Goal: Task Accomplishment & Management: Manage account settings

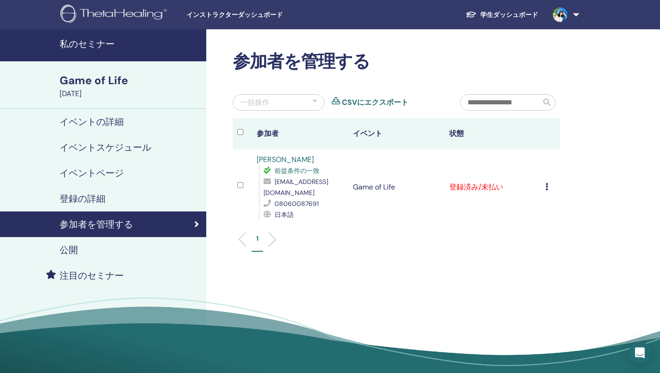
click at [547, 186] on icon at bounding box center [546, 186] width 3 height 7
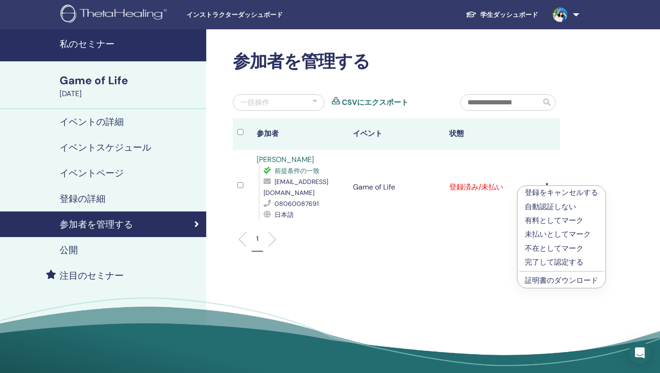
click at [465, 245] on ul "1" at bounding box center [397, 243] width 312 height 18
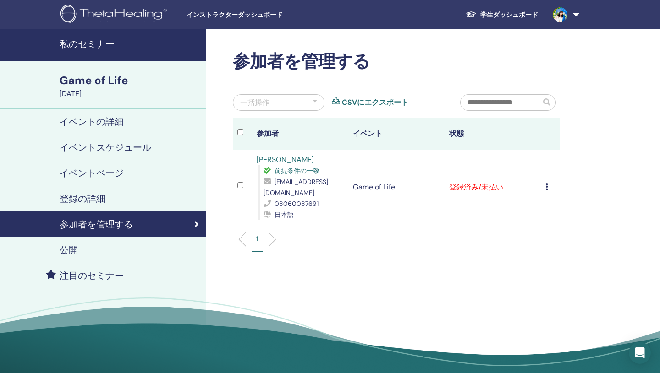
click at [547, 186] on icon at bounding box center [546, 186] width 3 height 7
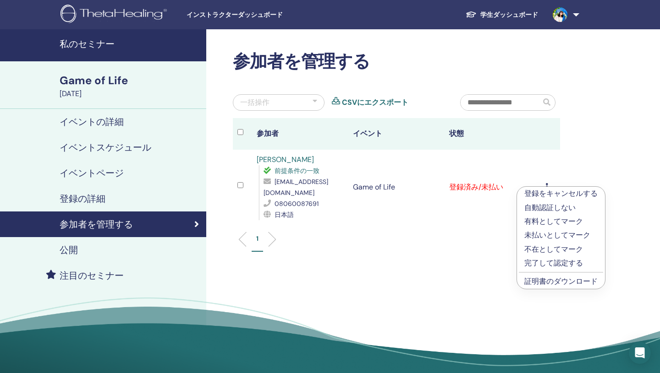
click at [397, 274] on div "参加者を管理する 一括操作 CSVにエクスポート 参加者 イベント 状態 [PERSON_NAME] 前提条件の一致 [EMAIL_ADDRESS][DOMA…" at bounding box center [426, 209] width 440 height 360
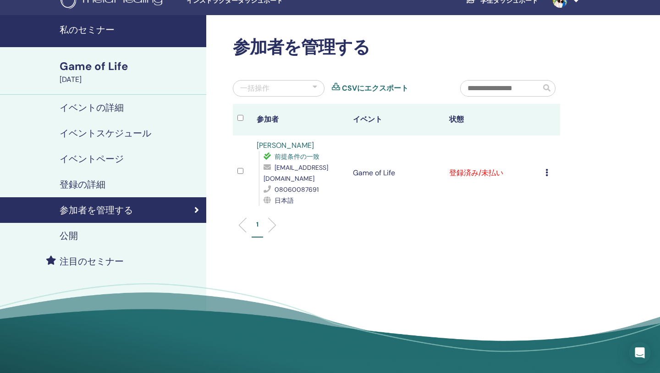
scroll to position [13, 0]
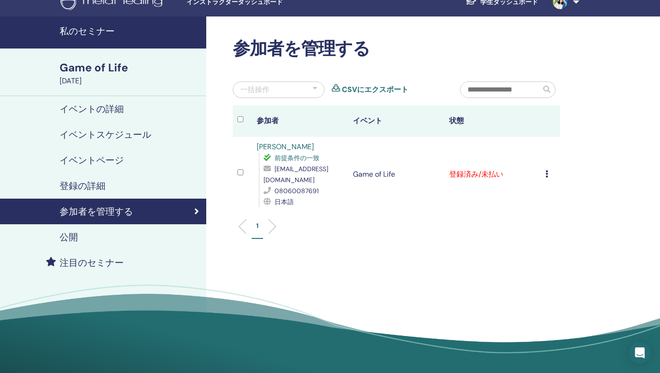
click at [112, 135] on h4 "イベントスケジュール" at bounding box center [106, 134] width 92 height 11
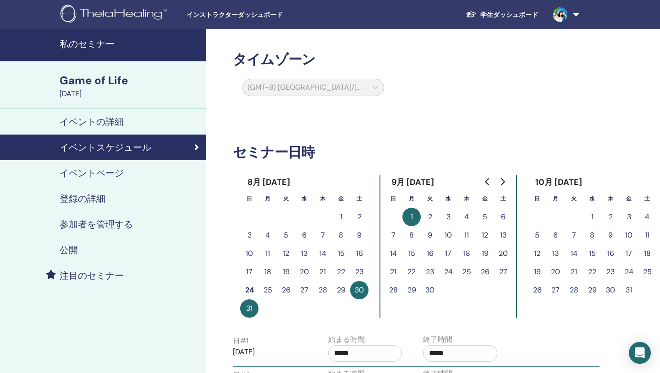
scroll to position [0, 0]
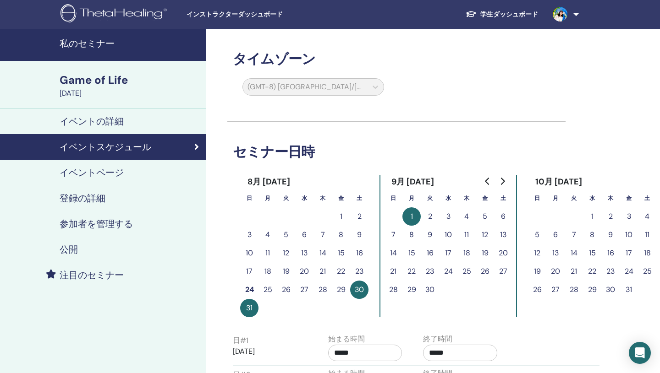
click at [488, 181] on icon "Go to previous month" at bounding box center [487, 181] width 7 height 7
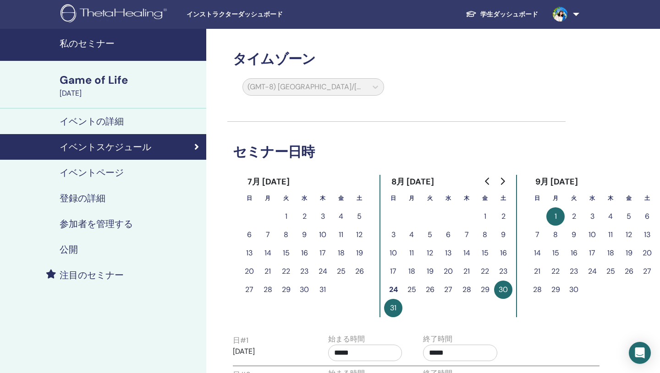
click at [505, 181] on icon "Go to next month" at bounding box center [502, 181] width 7 height 7
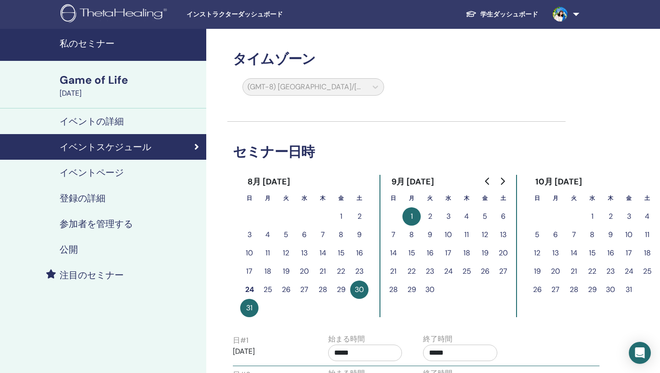
click at [406, 216] on button "1" at bounding box center [411, 217] width 18 height 18
click at [409, 217] on button "1" at bounding box center [411, 217] width 18 height 18
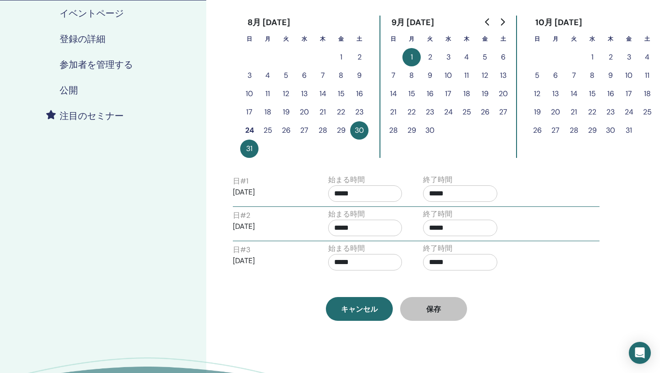
scroll to position [164, 0]
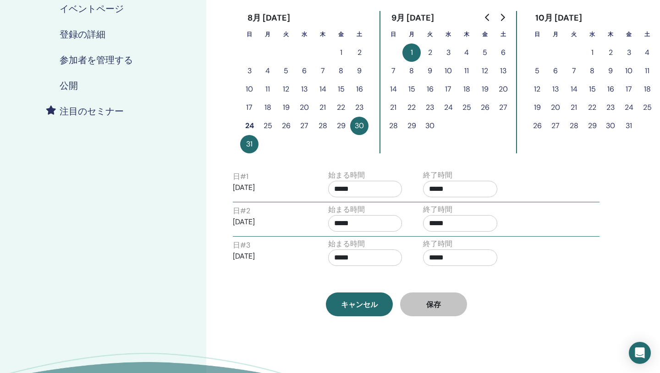
click at [268, 189] on p "[DATE]" at bounding box center [270, 187] width 74 height 11
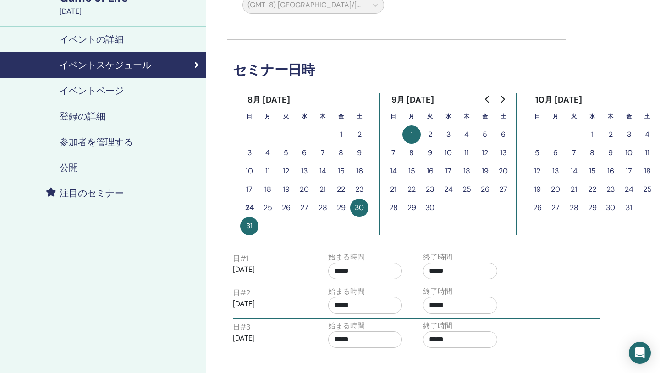
scroll to position [79, 0]
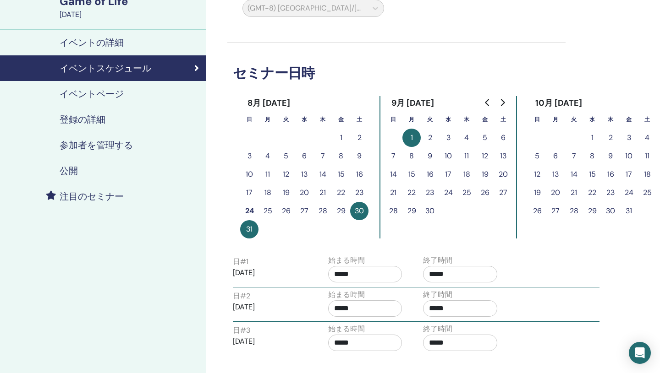
click at [89, 94] on h4 "イベントページ" at bounding box center [92, 93] width 64 height 11
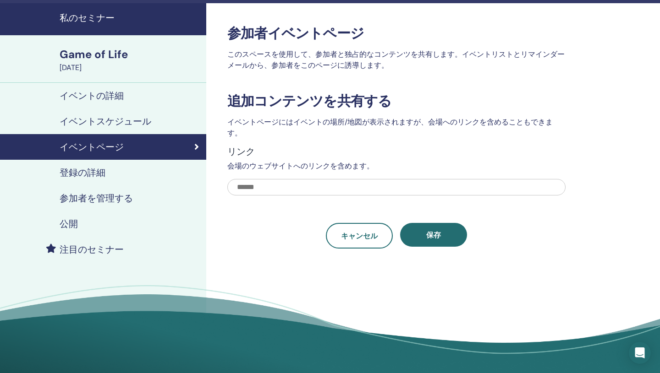
scroll to position [26, 0]
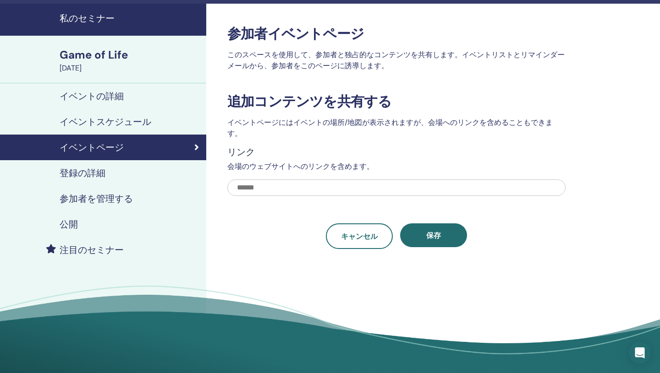
click at [89, 93] on h4 "イベントの詳細" at bounding box center [92, 96] width 64 height 11
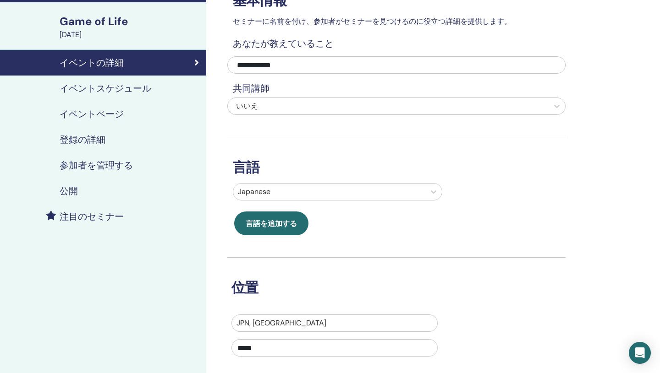
scroll to position [55, 0]
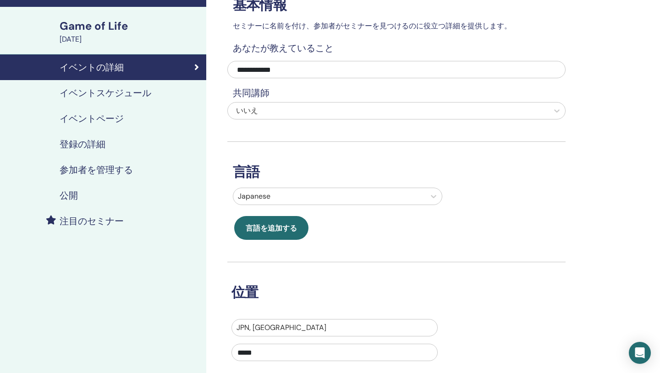
click at [132, 93] on h4 "イベントスケジュール" at bounding box center [106, 93] width 92 height 11
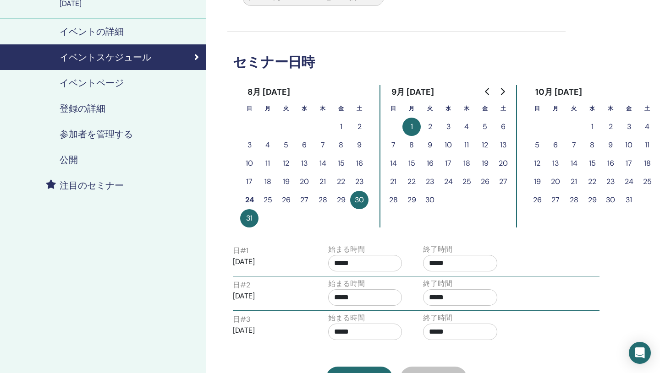
scroll to position [91, 0]
click at [414, 127] on button "1" at bounding box center [411, 126] width 18 height 18
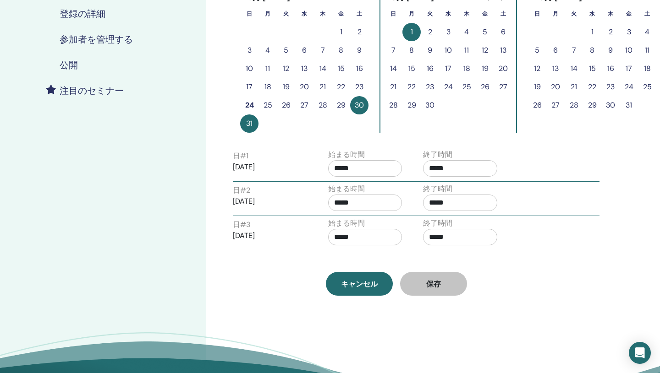
scroll to position [186, 0]
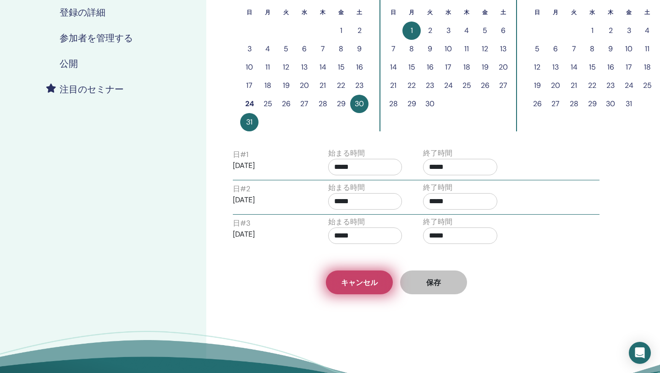
click at [370, 280] on span "キャンセル" at bounding box center [359, 283] width 37 height 10
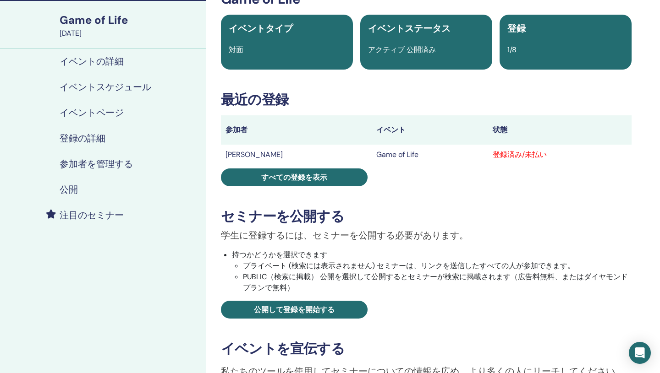
scroll to position [47, 0]
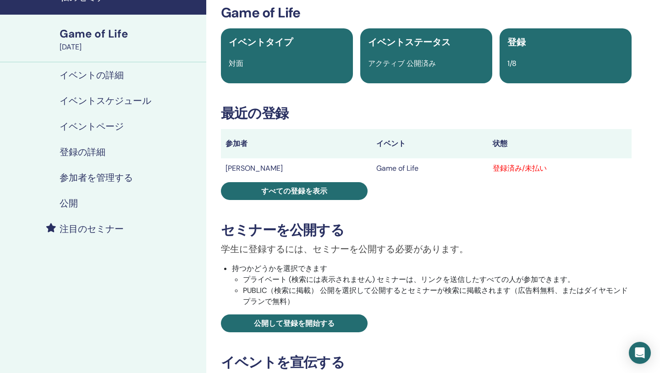
click at [269, 46] on span "イベントタイプ" at bounding box center [261, 42] width 64 height 12
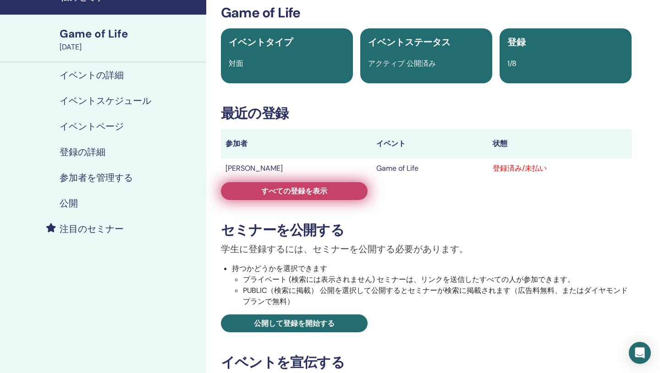
click at [278, 196] on span "すべての登録を表示" at bounding box center [294, 191] width 66 height 10
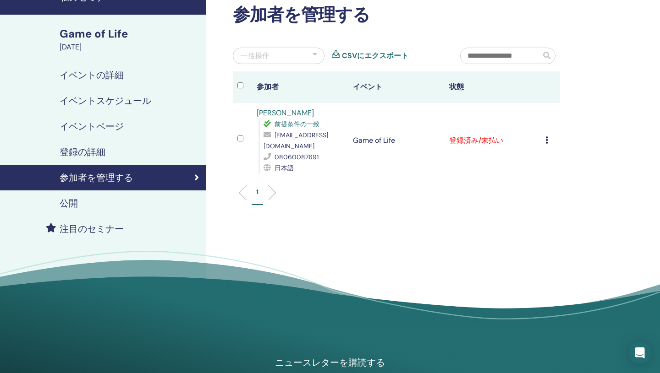
click at [546, 142] on icon at bounding box center [546, 140] width 3 height 7
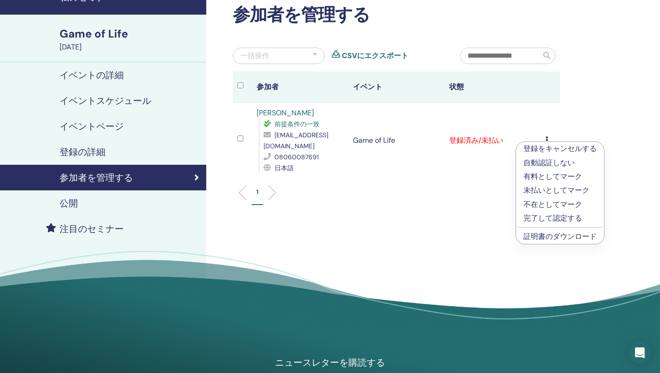
click at [593, 115] on div "参加者を管理する 一括操作 CSVにエクスポート 参加者 イベント 状態 [PERSON_NAME] 前提条件の一致 [EMAIL_ADDRESS][DOMA…" at bounding box center [426, 163] width 440 height 360
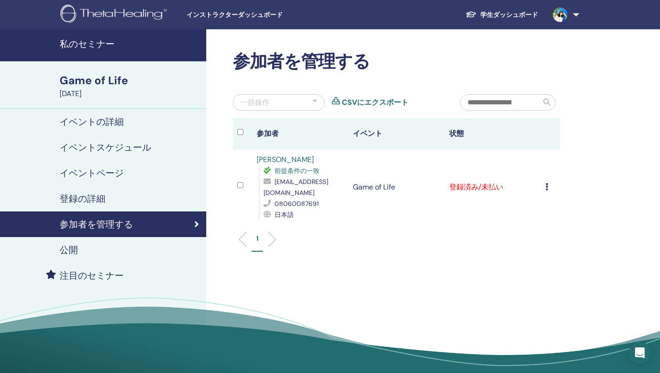
click at [103, 133] on link "イベントの詳細" at bounding box center [103, 122] width 206 height 26
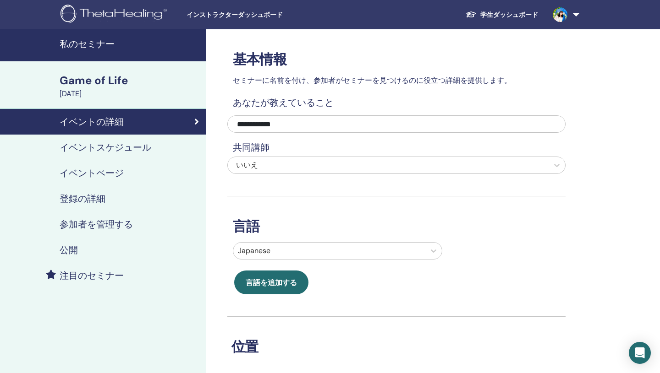
click at [509, 12] on link "学生ダッシュボード" at bounding box center [501, 14] width 87 height 17
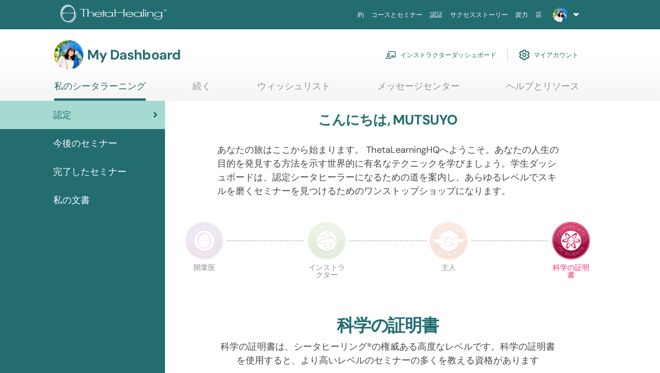
click at [442, 52] on link "インストラクターダッシュボード" at bounding box center [440, 55] width 111 height 20
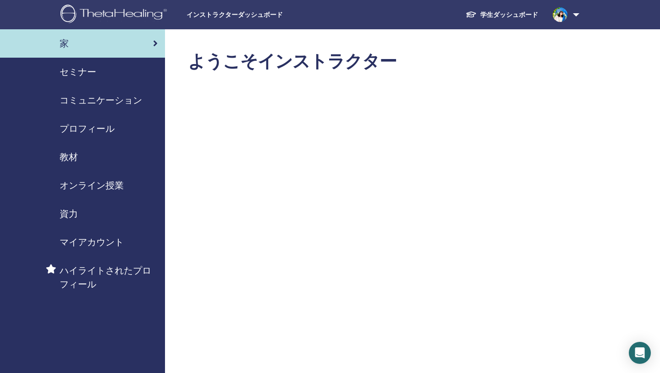
click at [77, 75] on span "セミナー" at bounding box center [78, 72] width 37 height 14
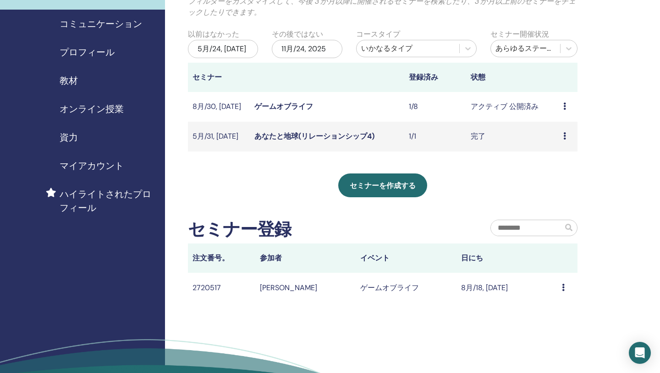
scroll to position [77, 0]
click at [564, 105] on icon at bounding box center [564, 105] width 3 height 7
click at [551, 127] on link "編集" at bounding box center [550, 126] width 15 height 10
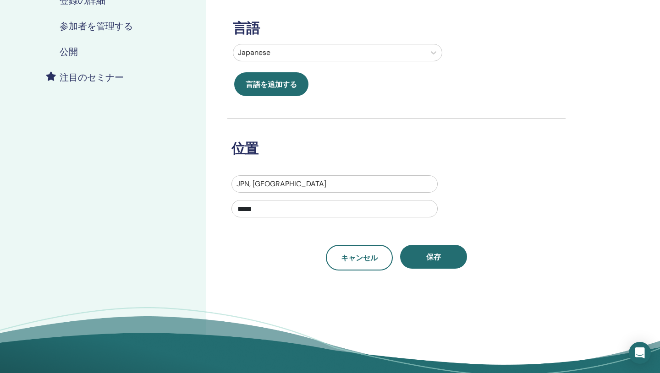
scroll to position [213, 0]
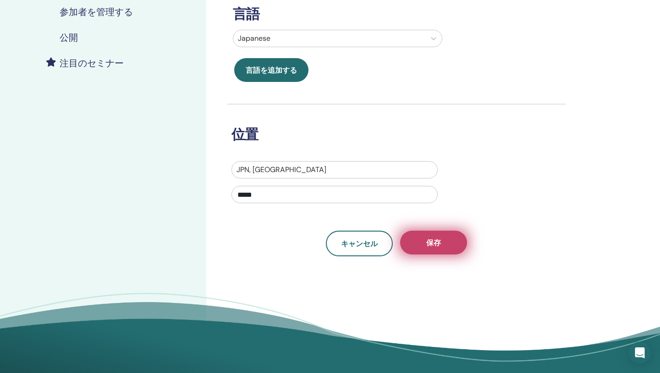
click at [432, 246] on span "保存" at bounding box center [433, 243] width 15 height 10
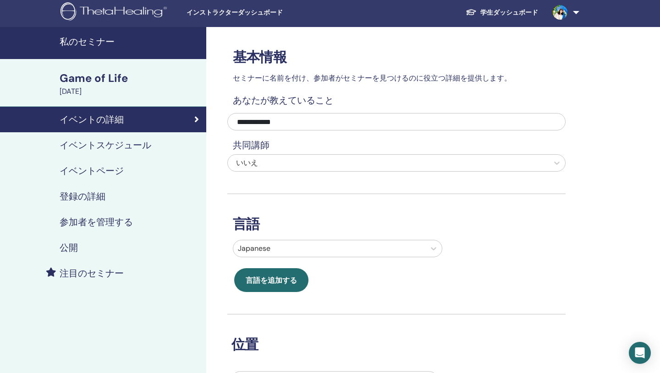
scroll to position [3, 0]
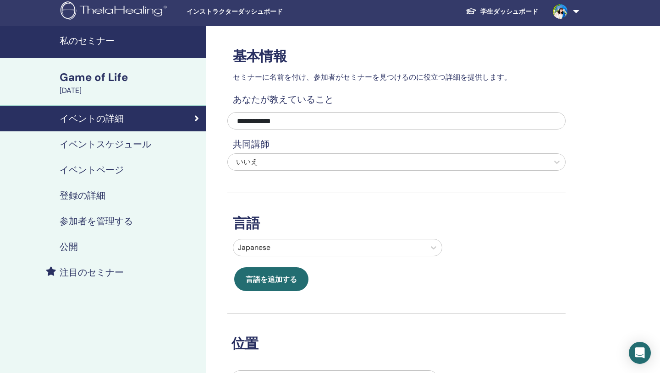
click at [125, 145] on h4 "イベントスケジュール" at bounding box center [106, 144] width 92 height 11
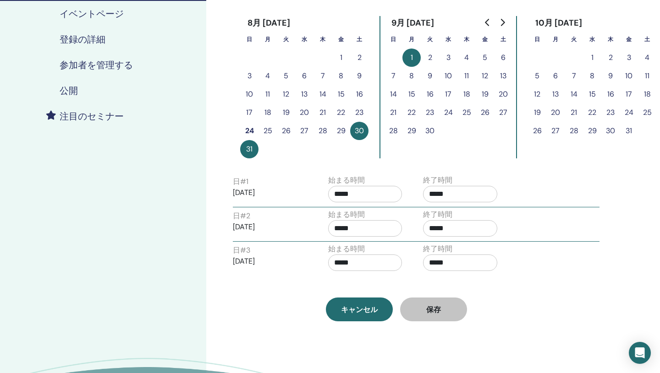
scroll to position [160, 0]
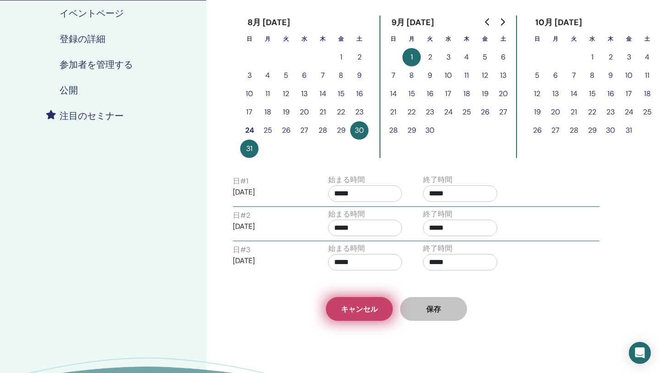
click at [358, 305] on span "キャンセル" at bounding box center [359, 310] width 37 height 10
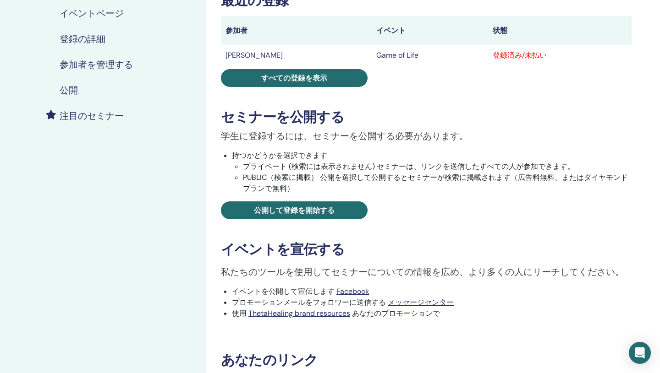
click at [498, 58] on div "登録済み/未払い" at bounding box center [560, 55] width 134 height 11
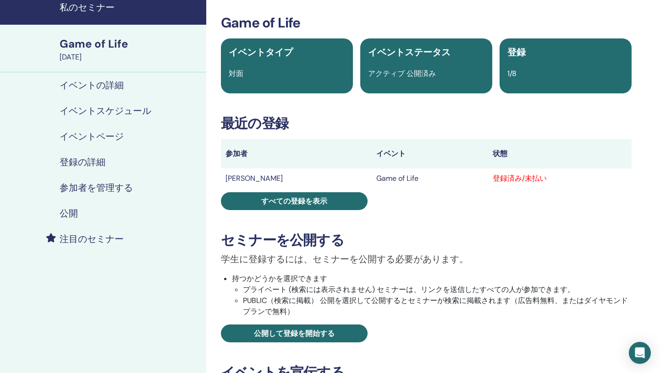
scroll to position [35, 0]
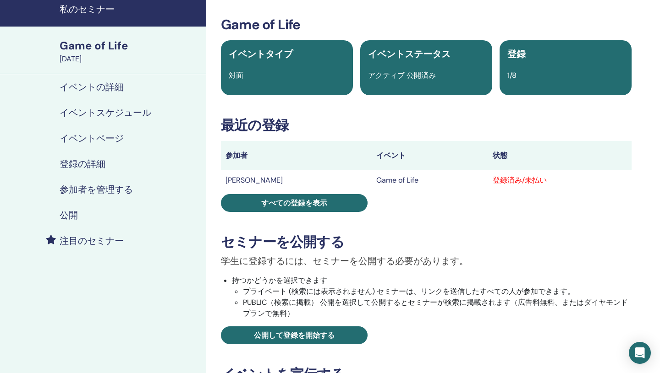
click at [88, 109] on h4 "イベントスケジュール" at bounding box center [106, 112] width 92 height 11
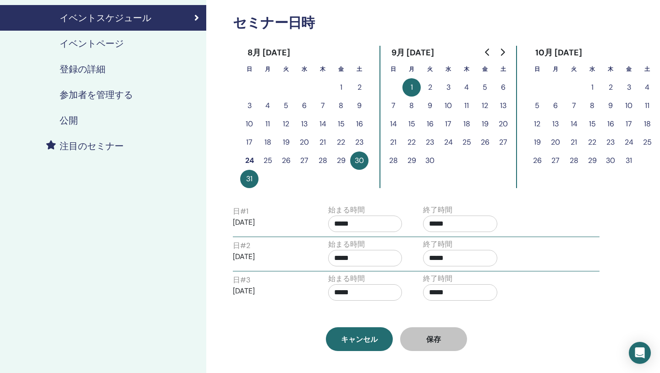
scroll to position [157, 0]
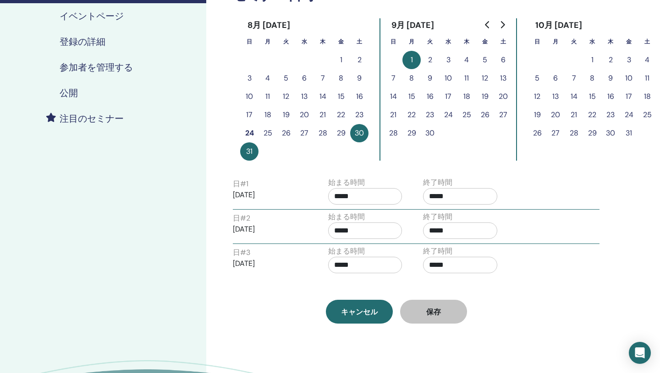
click at [445, 60] on button "3" at bounding box center [448, 60] width 18 height 18
click at [468, 60] on button "4" at bounding box center [466, 60] width 18 height 18
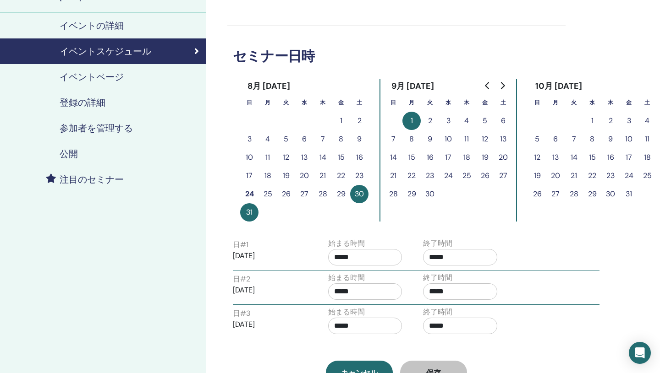
scroll to position [72, 0]
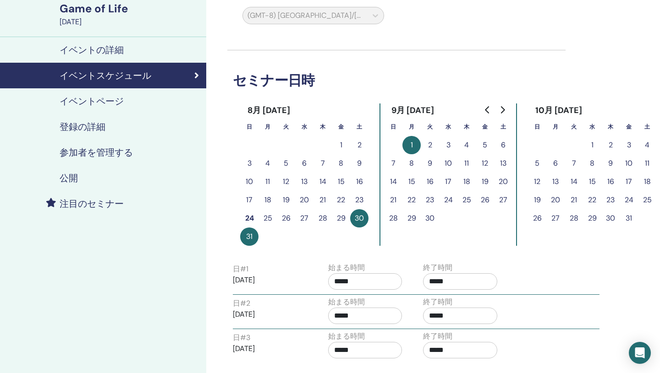
click at [88, 130] on h4 "登録の詳細" at bounding box center [83, 126] width 46 height 11
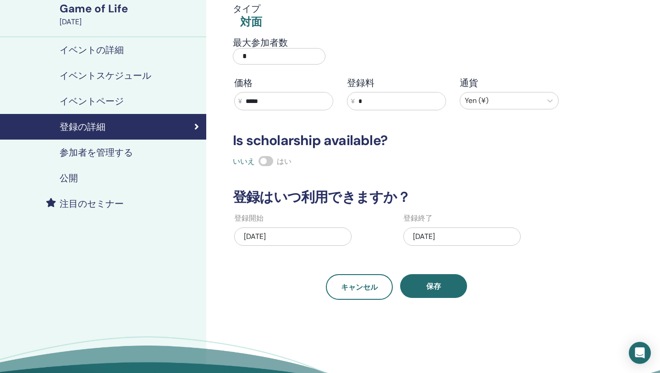
click at [94, 154] on h4 "参加者を管理する" at bounding box center [96, 152] width 73 height 11
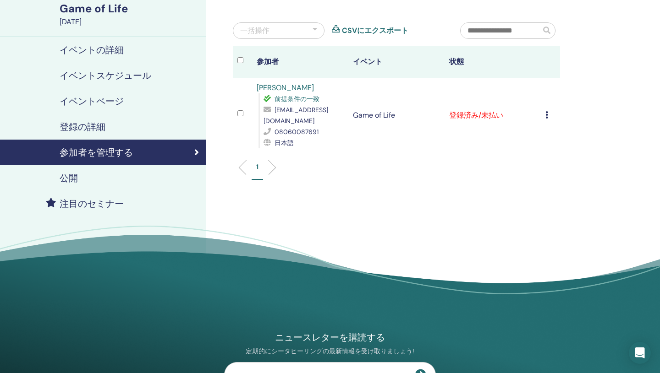
click at [548, 114] on icon at bounding box center [546, 114] width 3 height 7
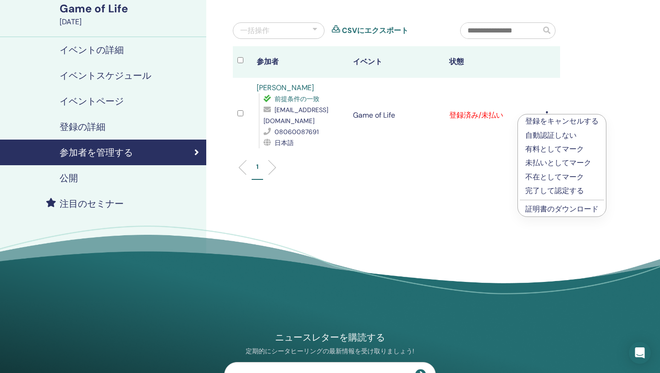
click at [607, 91] on div "参加者を管理する 一括操作 CSVにエクスポート 参加者 イベント 状態 [PERSON_NAME] 前提条件の一致 [EMAIL_ADDRESS][DOMA…" at bounding box center [426, 137] width 440 height 360
